Goal: Task Accomplishment & Management: Manage account settings

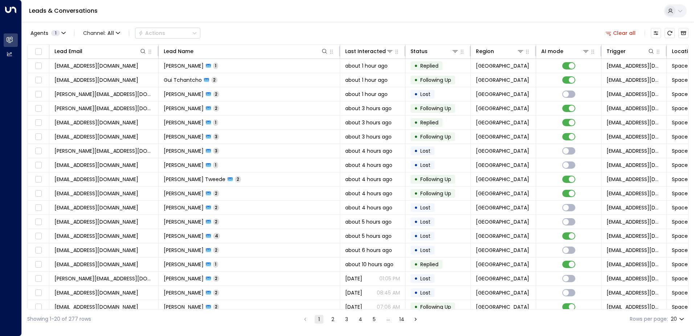
click at [681, 15] on button at bounding box center [675, 10] width 23 height 13
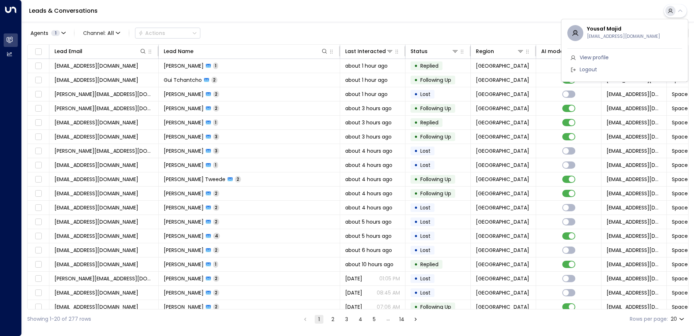
click at [486, 37] on div at bounding box center [347, 168] width 694 height 336
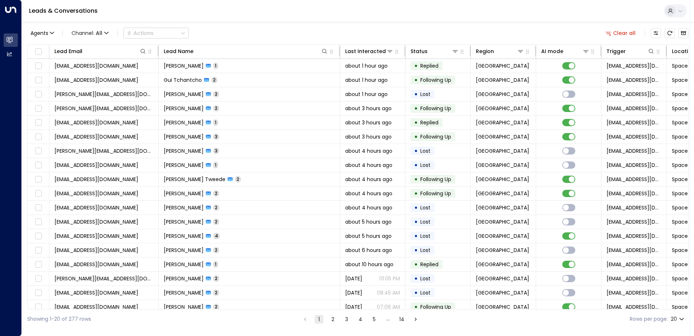
click at [682, 11] on icon at bounding box center [680, 11] width 4 height 3
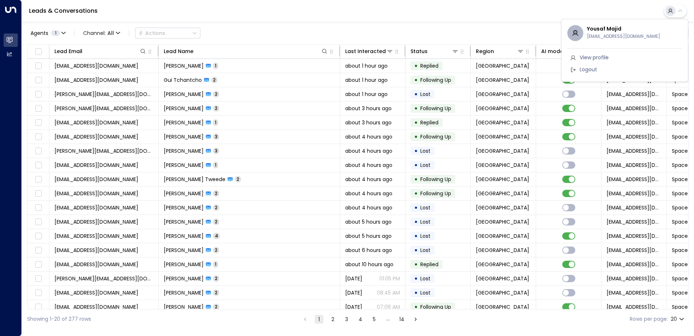
click at [609, 34] on span "[EMAIL_ADDRESS][DOMAIN_NAME]" at bounding box center [623, 36] width 73 height 6
click at [595, 58] on span "View profile" at bounding box center [594, 58] width 29 height 8
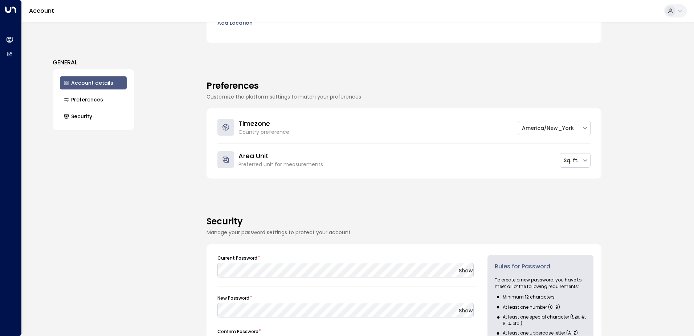
scroll to position [250, 0]
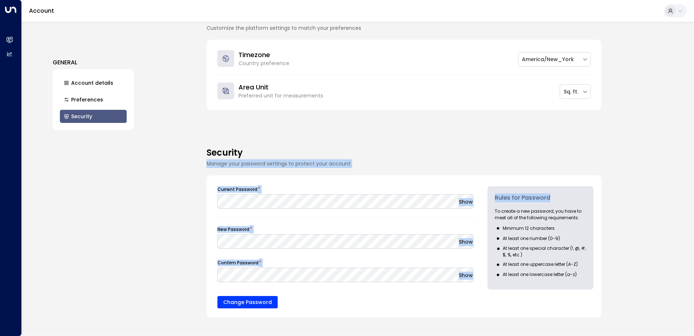
drag, startPoint x: 693, startPoint y: 132, endPoint x: 692, endPoint y: 184, distance: 51.6
click at [692, 184] on div "GENERAL Account details Preferences Security Account Details Keep your account …" at bounding box center [358, 178] width 673 height 313
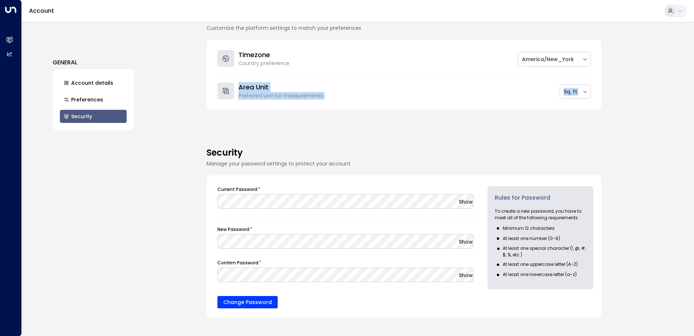
drag, startPoint x: 691, startPoint y: 124, endPoint x: 694, endPoint y: 67, distance: 57.1
click at [694, 67] on html "Overview Leads & Conversations Leads & Conversations Analytics Analytics Accoun…" at bounding box center [347, 167] width 694 height 335
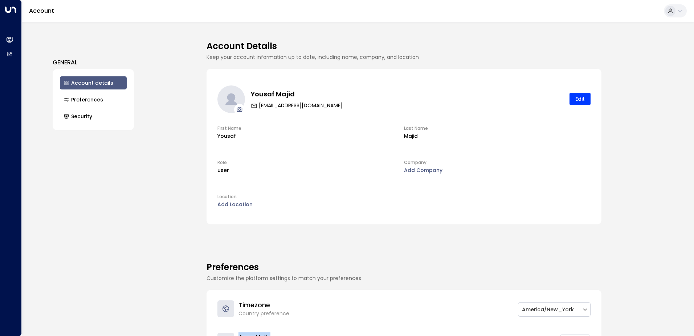
scroll to position [0, 0]
click at [304, 143] on div "First Name Yousaf Last Name Majid" at bounding box center [404, 136] width 373 height 25
